Goal: Information Seeking & Learning: Learn about a topic

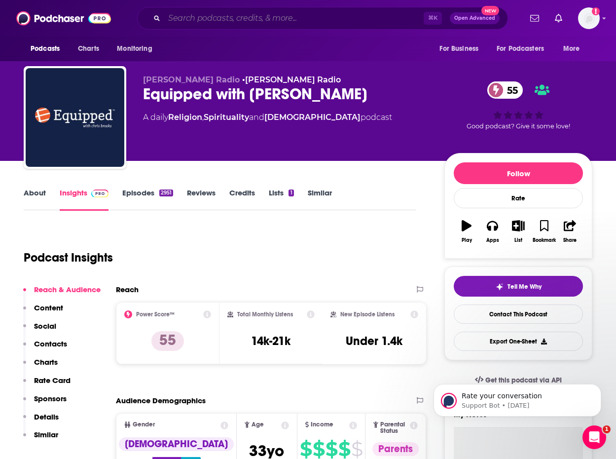
click at [219, 14] on input "Search podcasts, credits, & more..." at bounding box center [293, 18] width 259 height 16
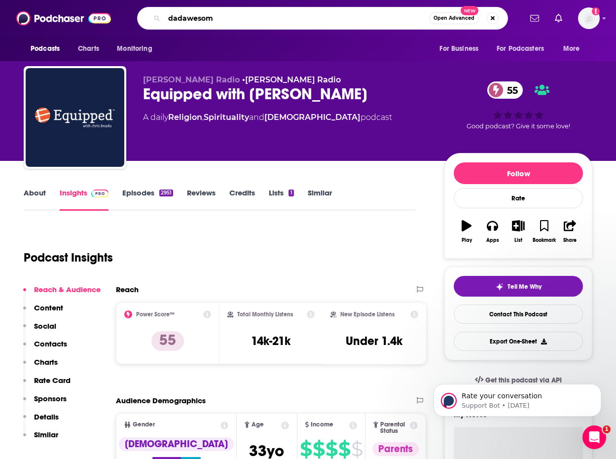
type input "dadawesome"
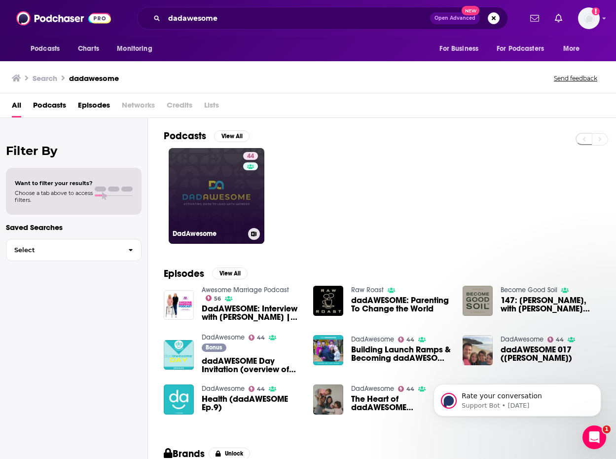
click at [230, 206] on link "44 DadAwesome" at bounding box center [217, 196] width 96 height 96
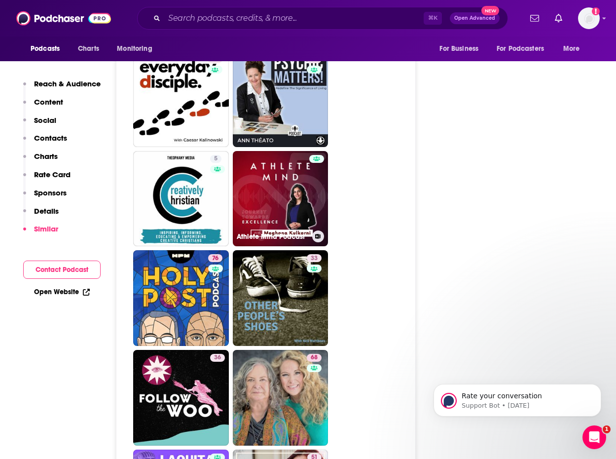
scroll to position [3340, 0]
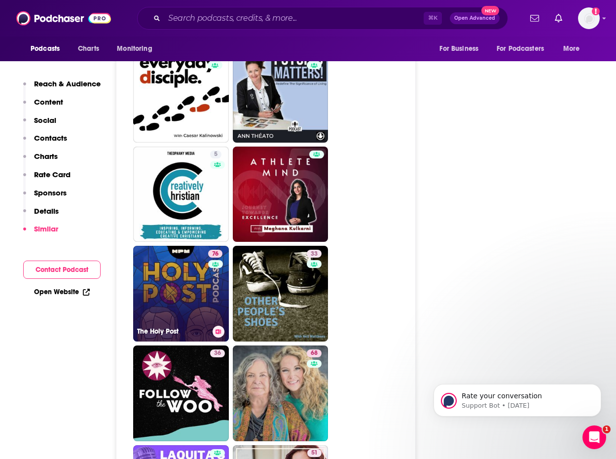
click at [192, 291] on link "76 The Holy Post" at bounding box center [181, 294] width 96 height 96
type input "[URL][DOMAIN_NAME]"
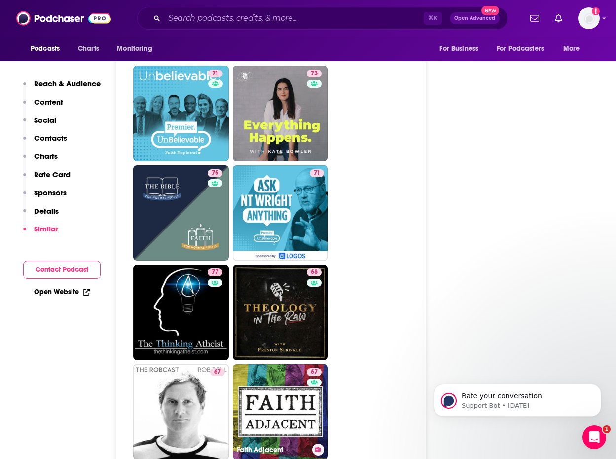
scroll to position [2896, 0]
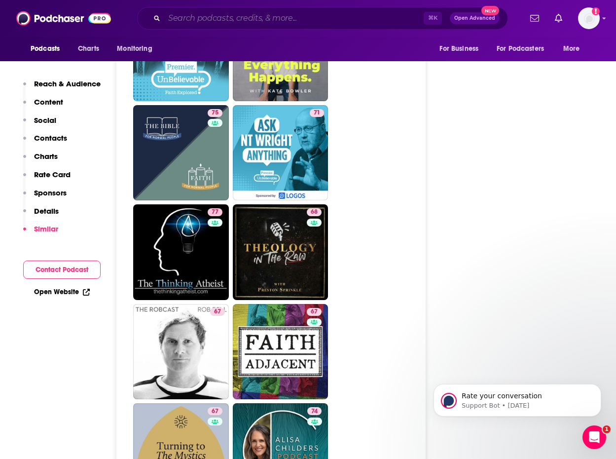
click at [187, 17] on input "Search podcasts, credits, & more..." at bounding box center [293, 18] width 259 height 16
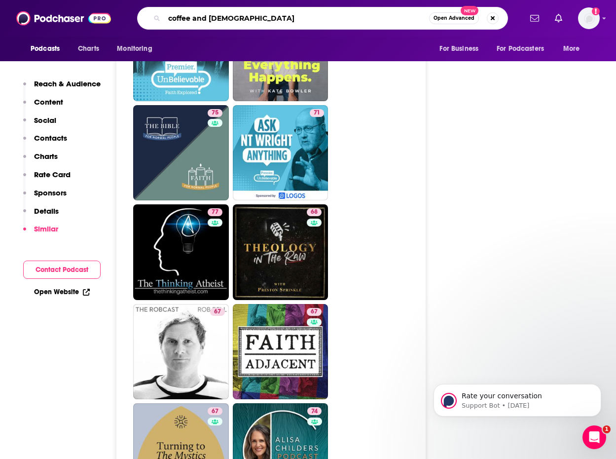
type input "coffee and [DEMOGRAPHIC_DATA]"
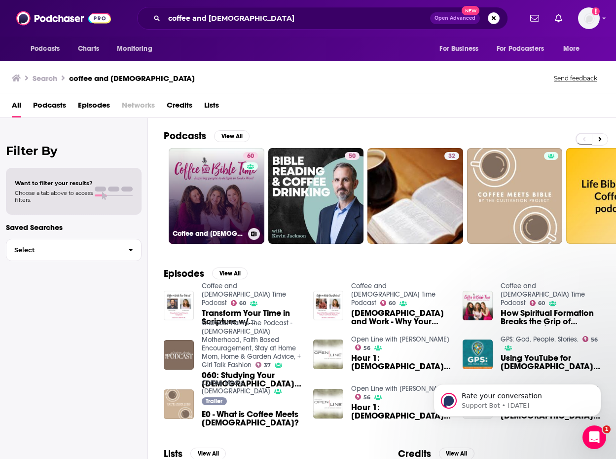
click at [214, 204] on link "60 Coffee and [DEMOGRAPHIC_DATA] Time Podcast" at bounding box center [217, 196] width 96 height 96
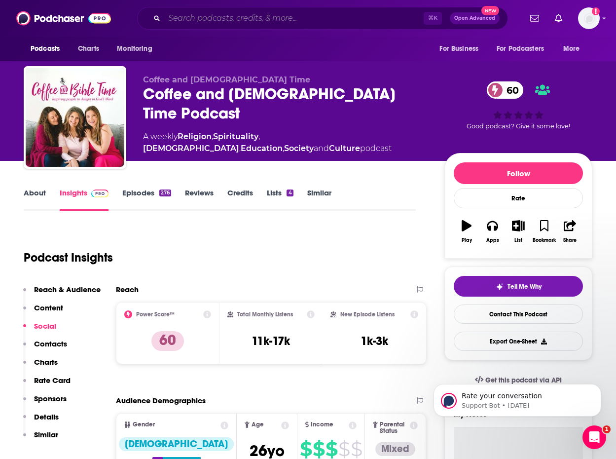
click at [223, 16] on input "Search podcasts, credits, & more..." at bounding box center [293, 18] width 259 height 16
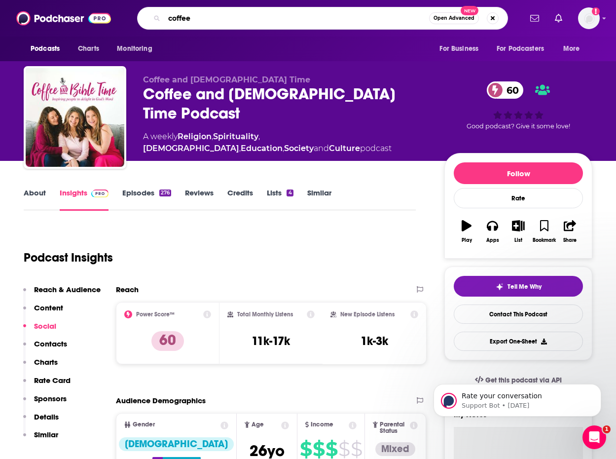
type input "coffee"
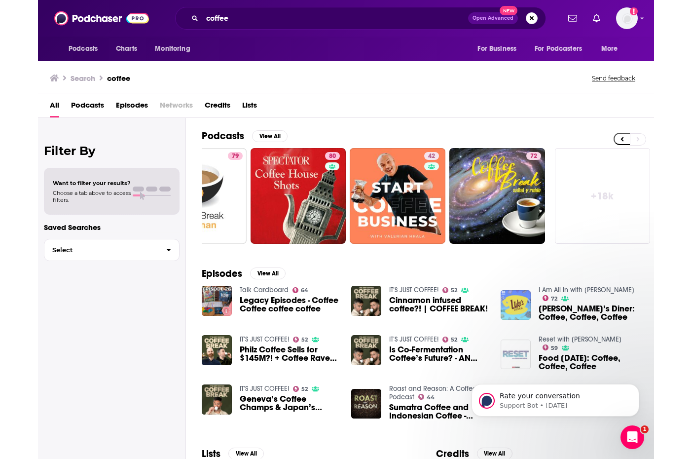
scroll to position [0, 0]
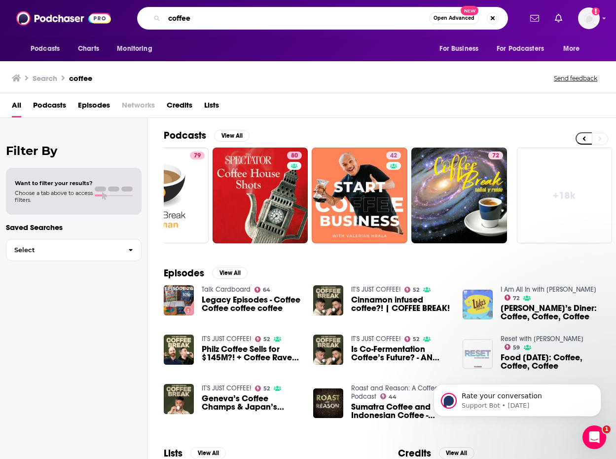
click at [212, 21] on input "coffee" at bounding box center [296, 18] width 265 height 16
type input "c"
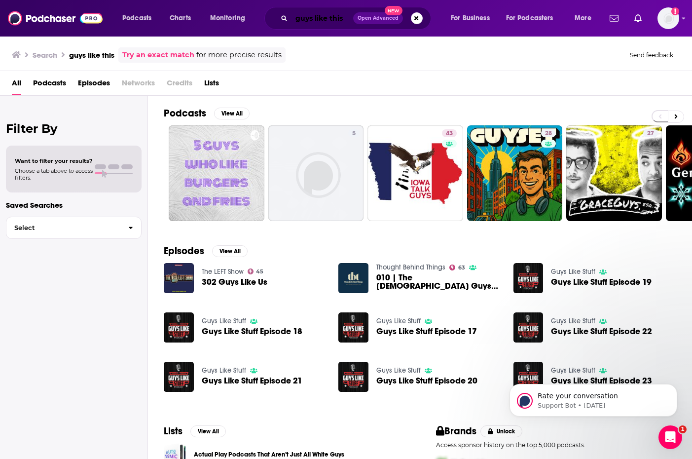
click at [345, 20] on input "guys like this" at bounding box center [322, 18] width 62 height 16
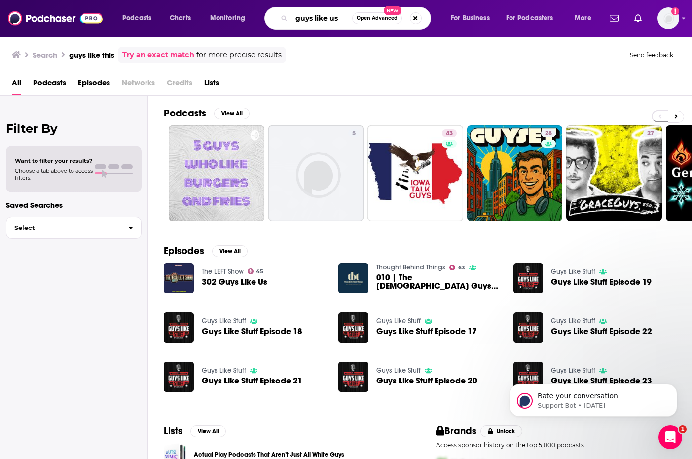
type input "guys like us"
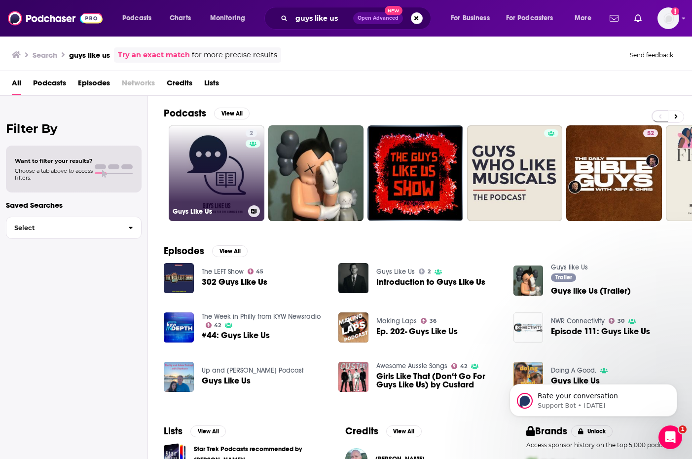
click at [226, 195] on link "2 Guys Like Us" at bounding box center [217, 173] width 96 height 96
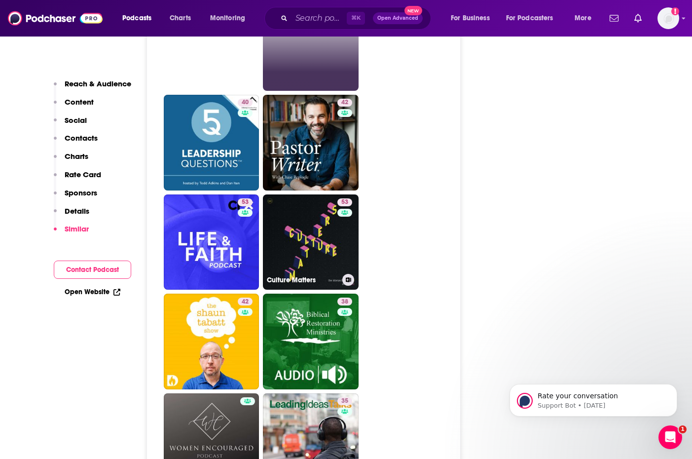
scroll to position [2225, 0]
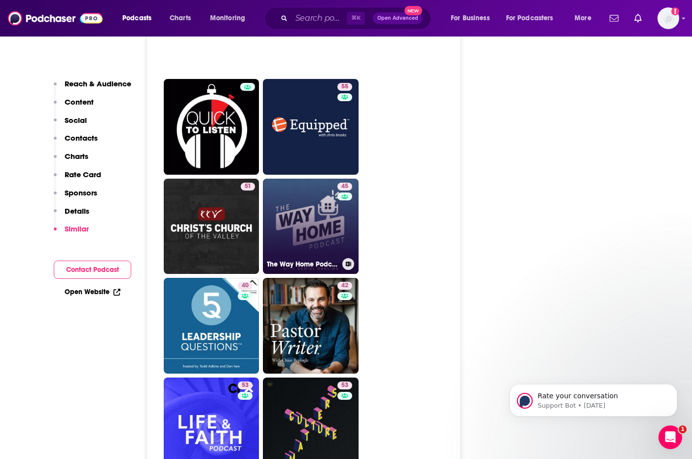
click at [322, 193] on link "45 The Way Home Podcast" at bounding box center [311, 227] width 96 height 96
type input "[URL][DOMAIN_NAME]"
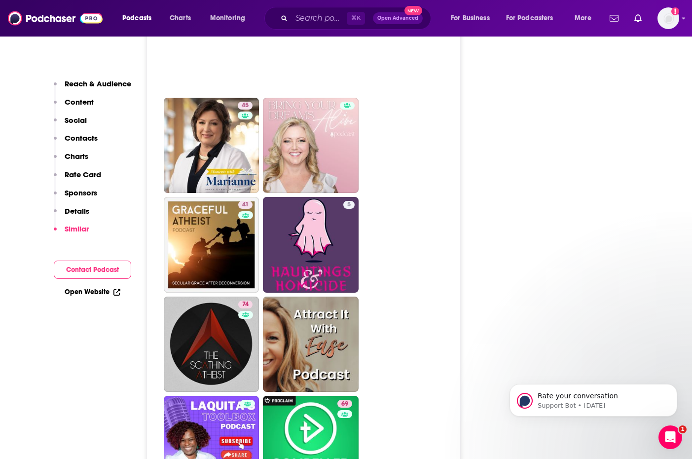
scroll to position [3337, 0]
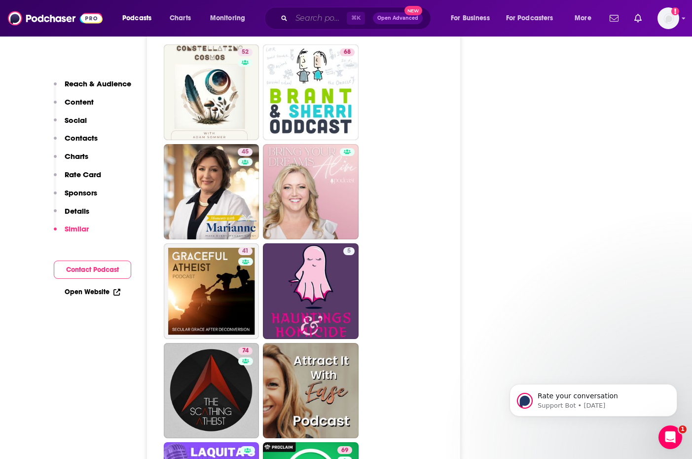
click at [305, 15] on input "Search podcasts, credits, & more..." at bounding box center [318, 18] width 55 height 16
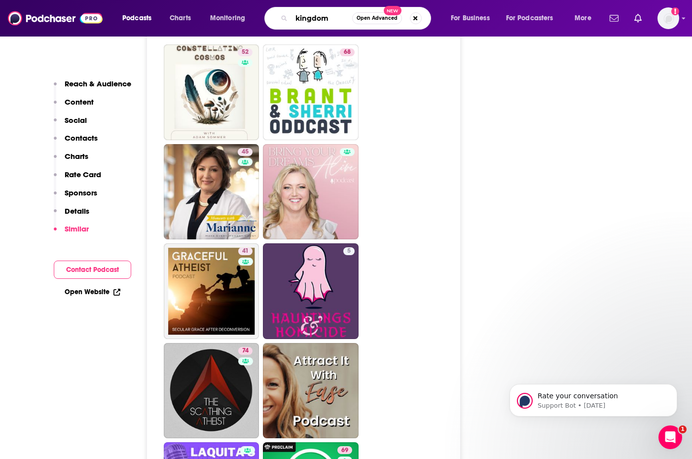
type input "kingdoms"
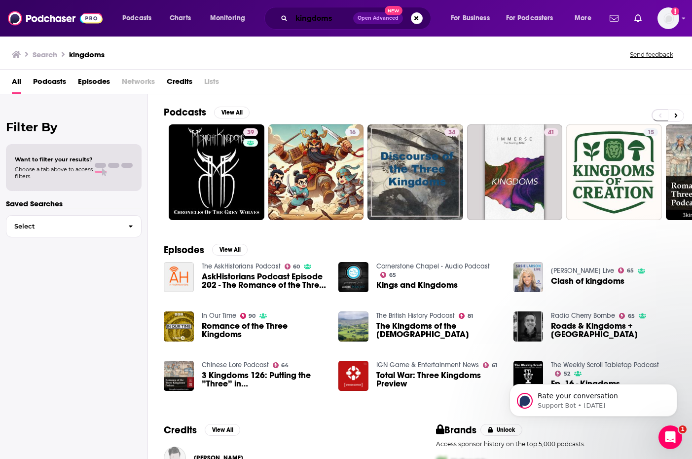
click at [296, 19] on input "kingdoms" at bounding box center [322, 18] width 62 height 16
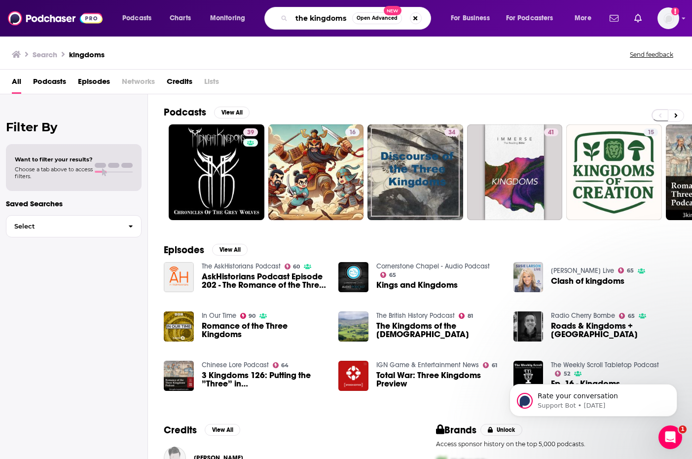
type input "the kingdoms"
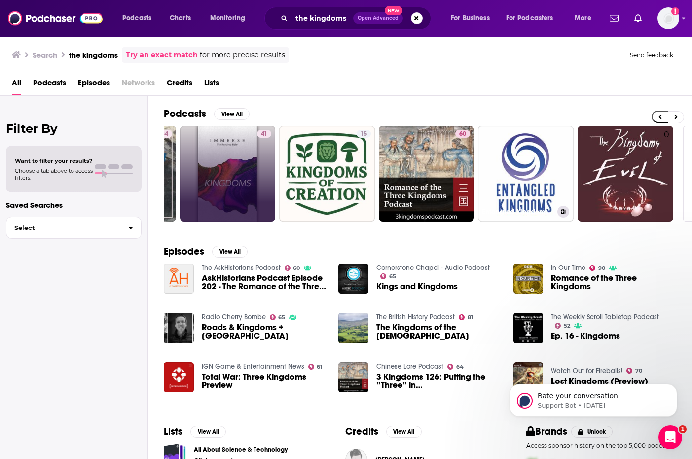
scroll to position [0, 378]
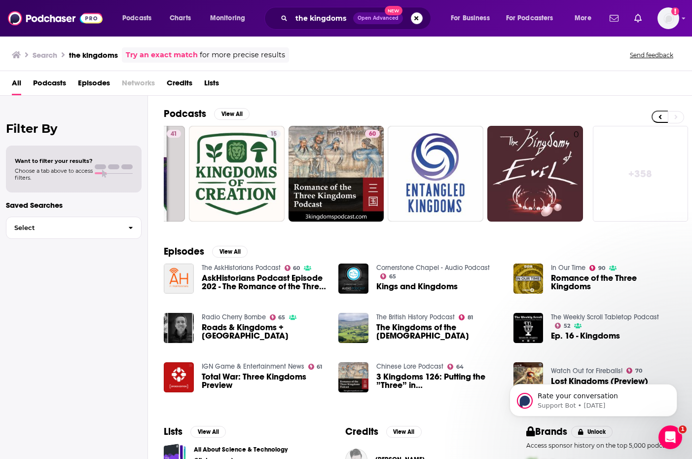
click at [416, 17] on button "Search podcasts, credits, & more..." at bounding box center [417, 18] width 12 height 12
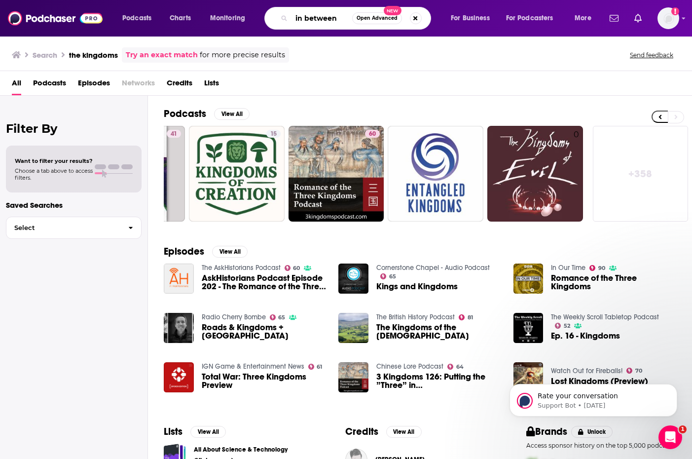
type input "in between"
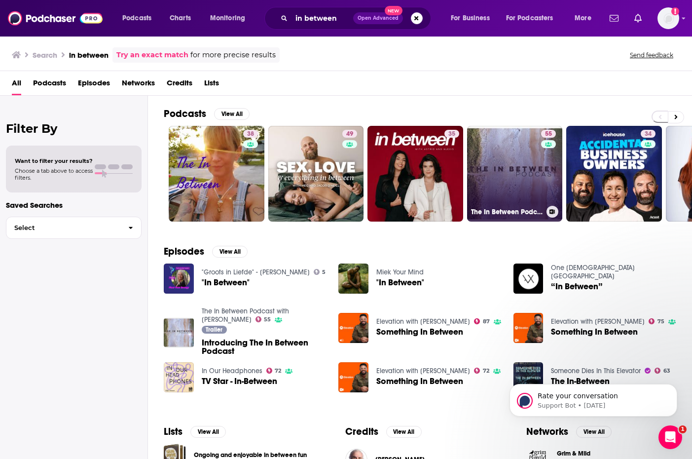
click at [529, 190] on link "55 The In Between Podcast with [PERSON_NAME]" at bounding box center [515, 174] width 96 height 96
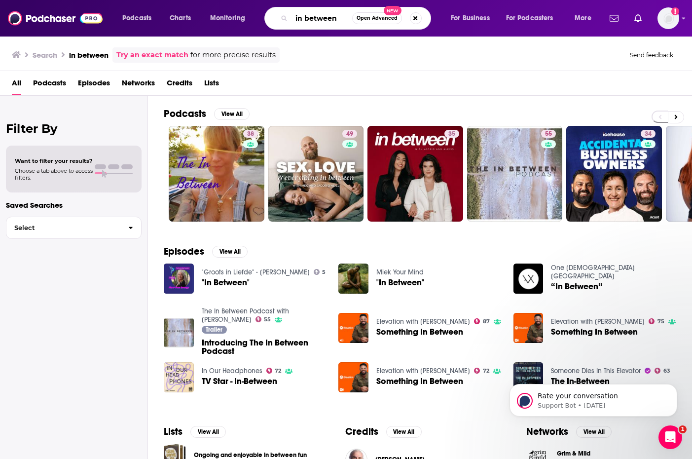
drag, startPoint x: 339, startPoint y: 19, endPoint x: 288, endPoint y: 19, distance: 50.3
click at [288, 19] on div "in between Open Advanced New" at bounding box center [347, 18] width 167 height 23
type input "flourishing [DEMOGRAPHIC_DATA]"
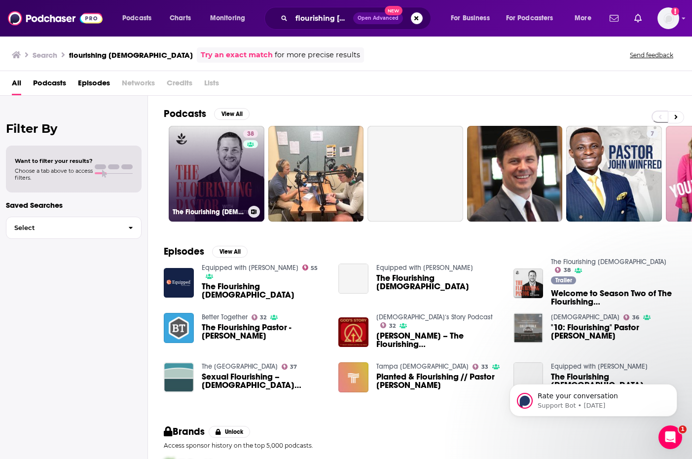
click at [239, 175] on link "38 The Flourishing [DEMOGRAPHIC_DATA]" at bounding box center [217, 174] width 96 height 96
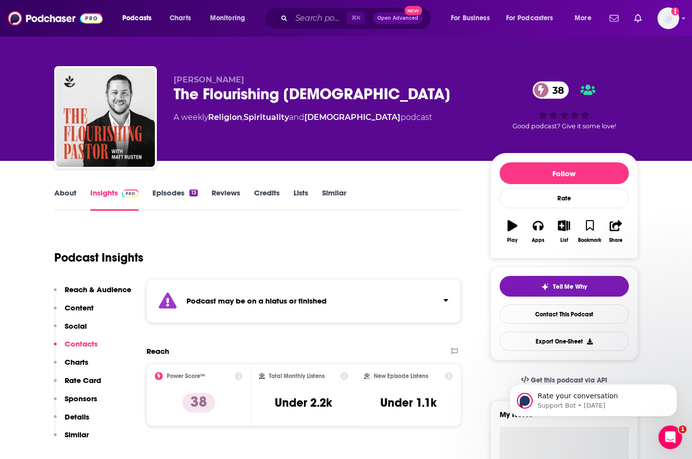
click at [66, 192] on link "About" at bounding box center [65, 199] width 22 height 23
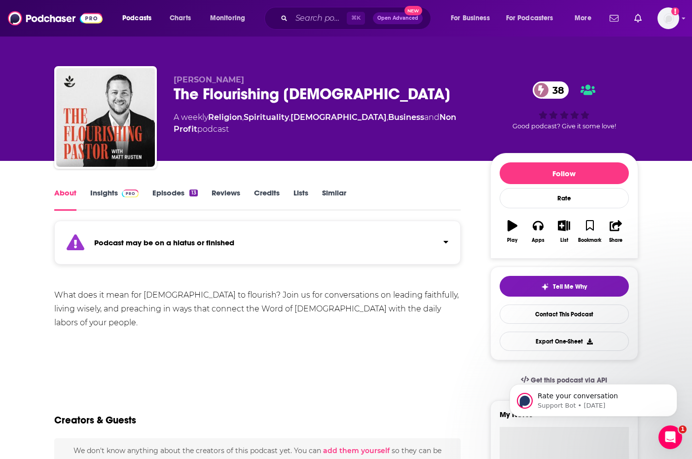
click at [174, 192] on link "Episodes 13" at bounding box center [174, 199] width 45 height 23
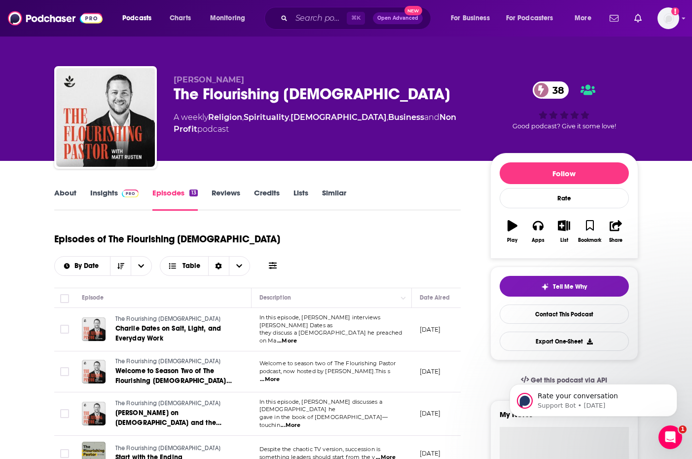
click at [66, 190] on link "About" at bounding box center [65, 199] width 22 height 23
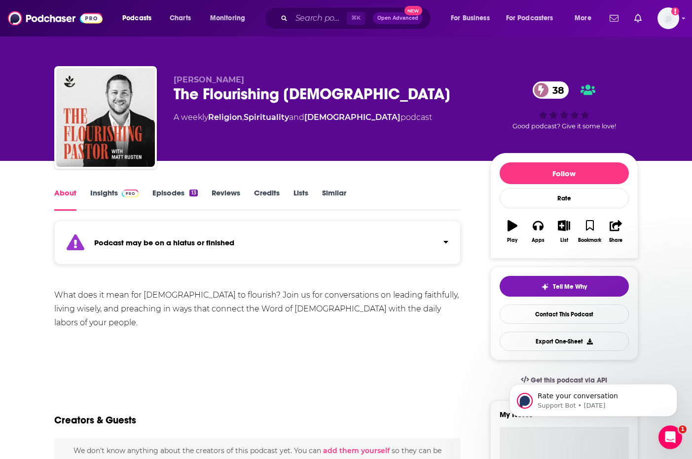
click at [222, 188] on link "Reviews" at bounding box center [226, 199] width 29 height 23
